Goal: Information Seeking & Learning: Understand process/instructions

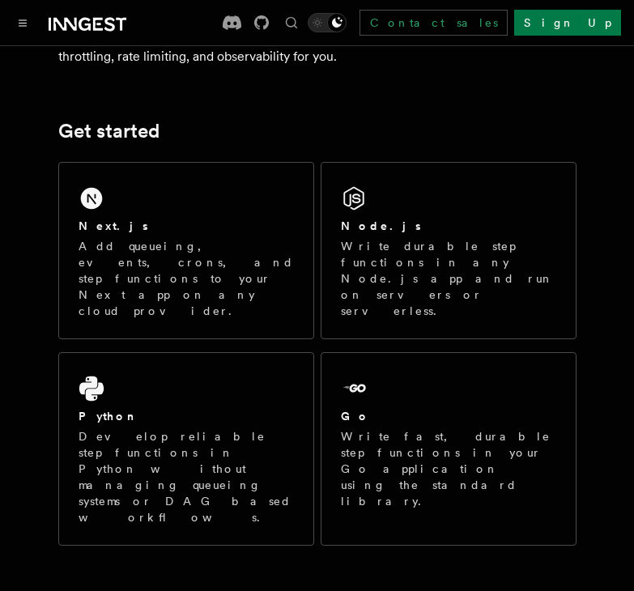
scroll to position [275, 0]
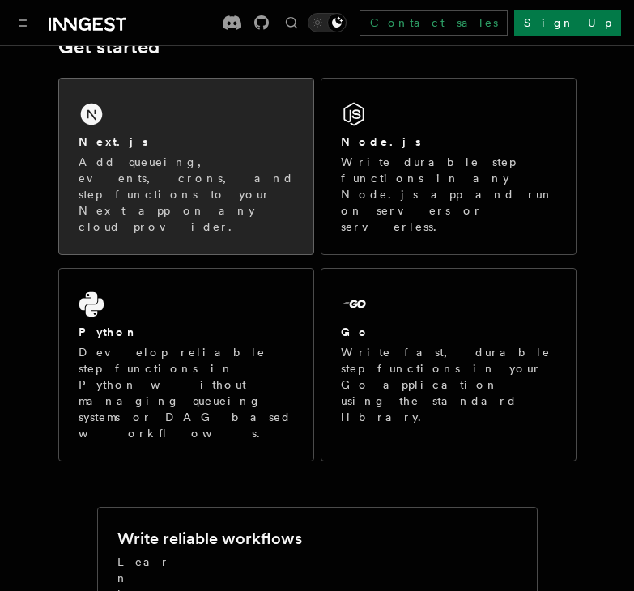
click at [185, 137] on div "Next.js" at bounding box center [186, 142] width 215 height 17
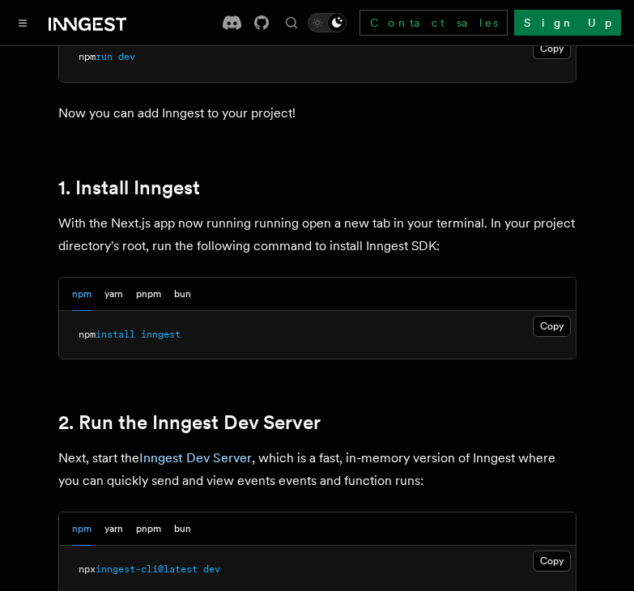
scroll to position [852, 0]
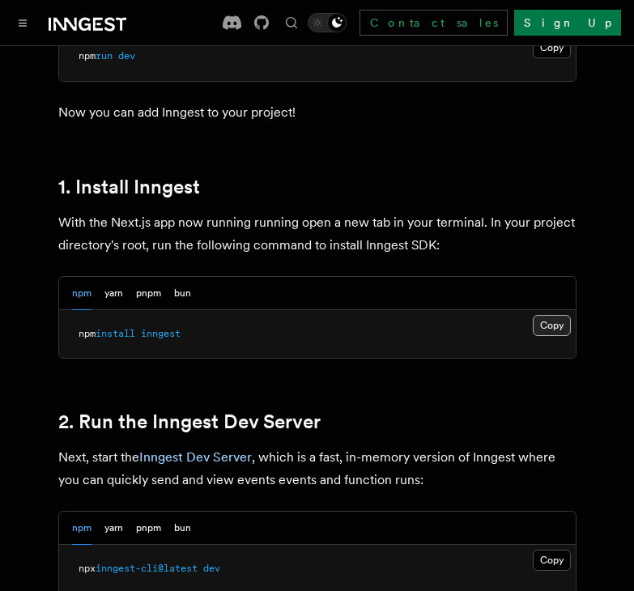
click at [554, 315] on button "Copy Copied" at bounding box center [552, 325] width 38 height 21
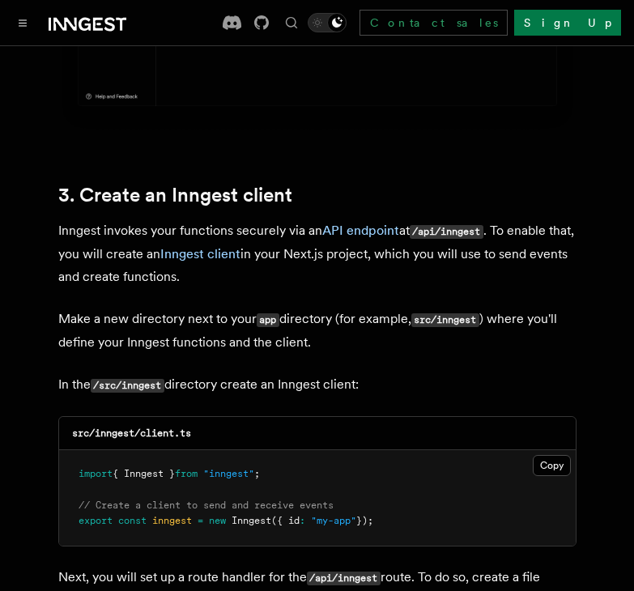
scroll to position [1807, 0]
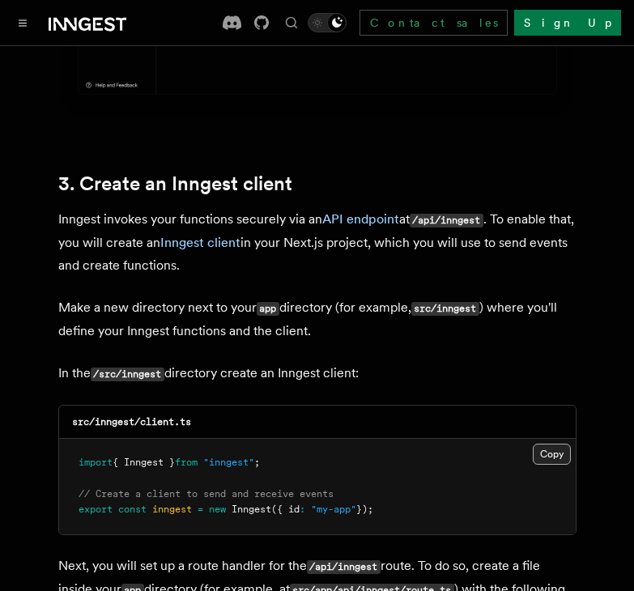
click at [557, 444] on button "Copy Copied" at bounding box center [552, 454] width 38 height 21
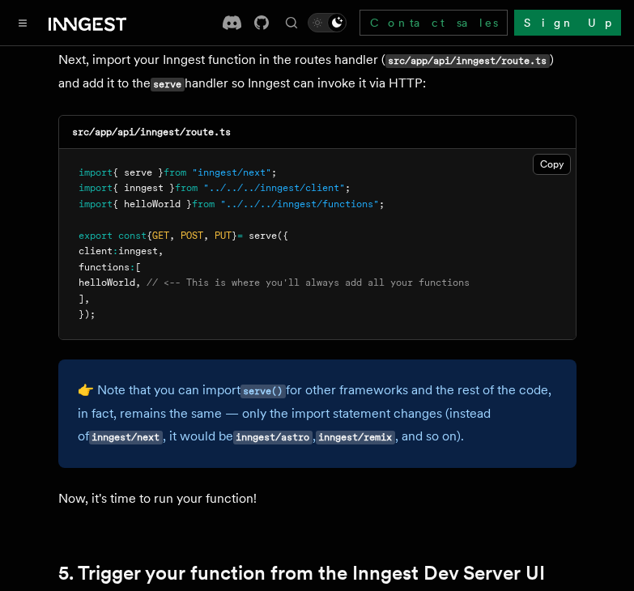
scroll to position [3329, 0]
